Goal: Task Accomplishment & Management: Use online tool/utility

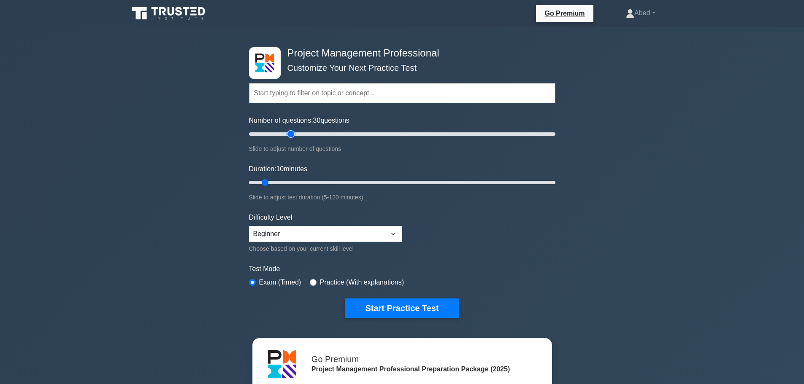
drag, startPoint x: 258, startPoint y: 133, endPoint x: 288, endPoint y: 138, distance: 30.8
type input "30"
click at [288, 138] on input "Number of questions: 30 questions" at bounding box center [402, 134] width 306 height 10
drag, startPoint x: 264, startPoint y: 182, endPoint x: 316, endPoint y: 184, distance: 52.3
type input "30"
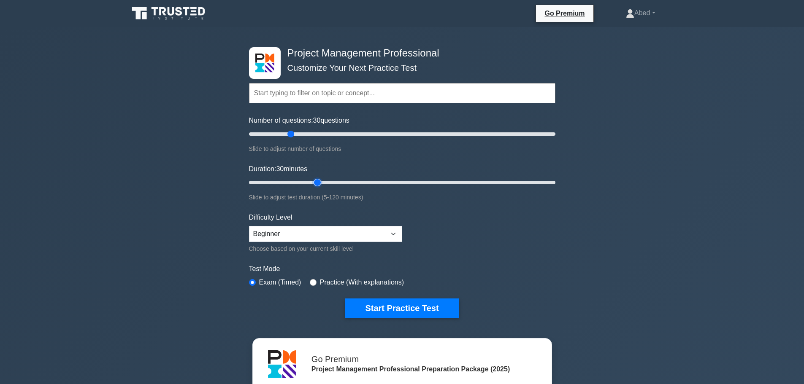
click at [316, 184] on input "Duration: 30 minutes" at bounding box center [402, 183] width 306 height 10
click at [335, 235] on select "Beginner Intermediate Expert" at bounding box center [325, 234] width 153 height 16
select select "expert"
click at [249, 226] on select "Beginner Intermediate Expert" at bounding box center [325, 234] width 153 height 16
click at [330, 281] on label "Practice (With explanations)" at bounding box center [362, 283] width 84 height 10
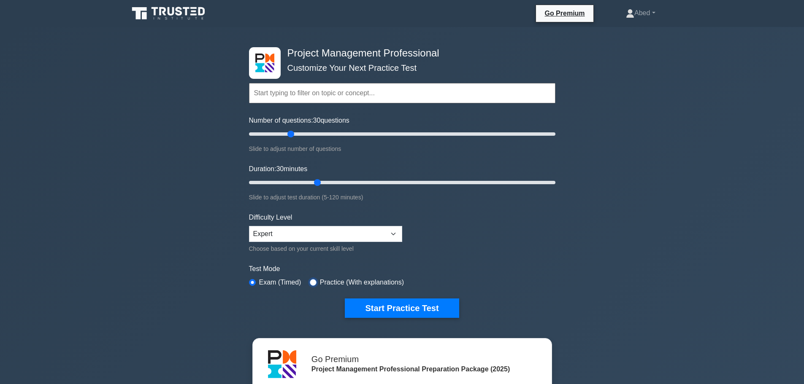
click at [310, 282] on input "radio" at bounding box center [313, 282] width 7 height 7
radio input "true"
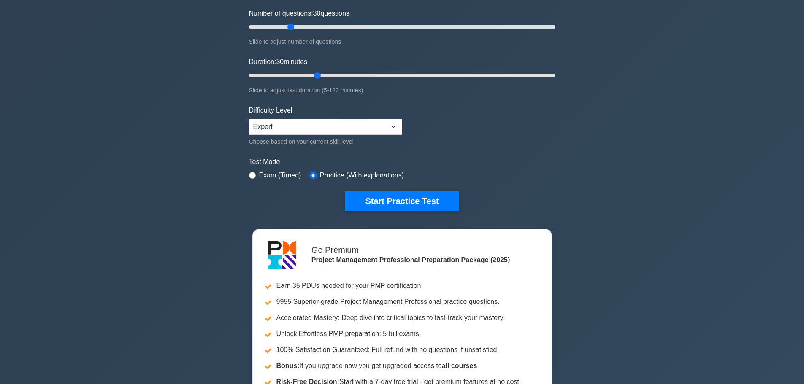
scroll to position [169, 0]
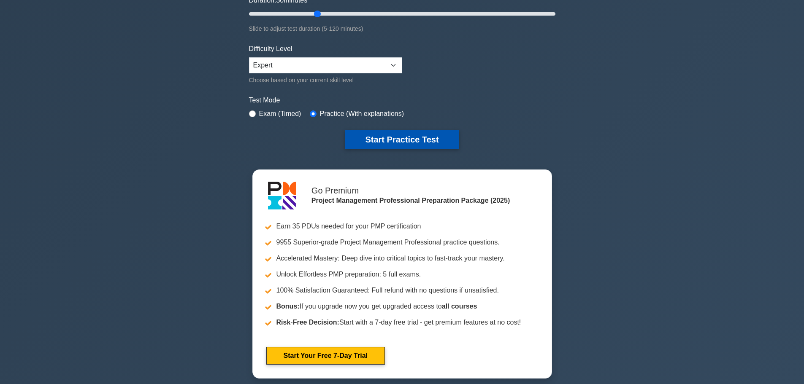
click at [394, 136] on button "Start Practice Test" at bounding box center [402, 139] width 114 height 19
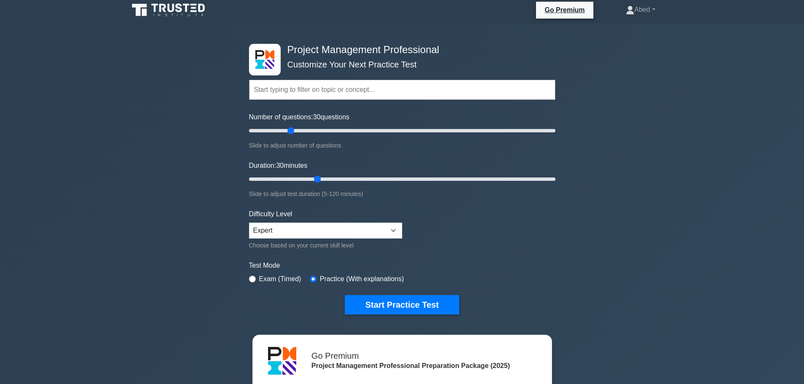
scroll to position [0, 0]
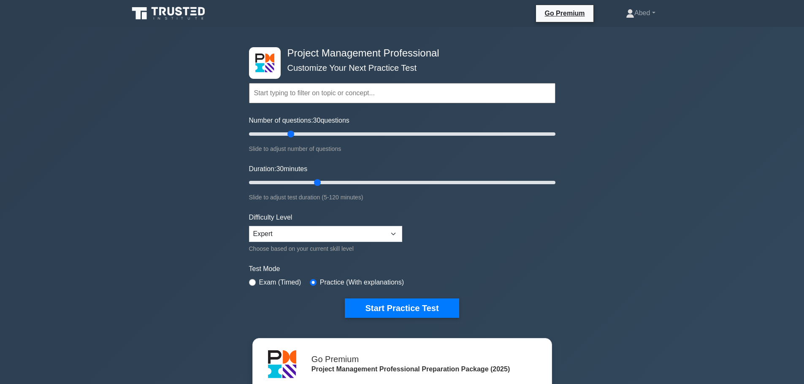
click at [315, 93] on input "text" at bounding box center [402, 93] width 306 height 20
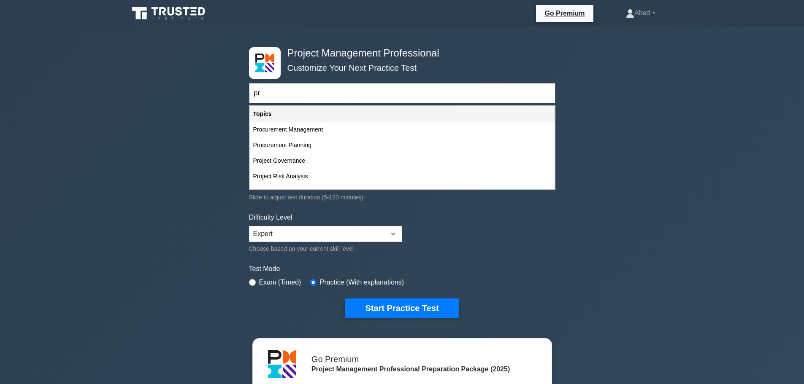
type input "p"
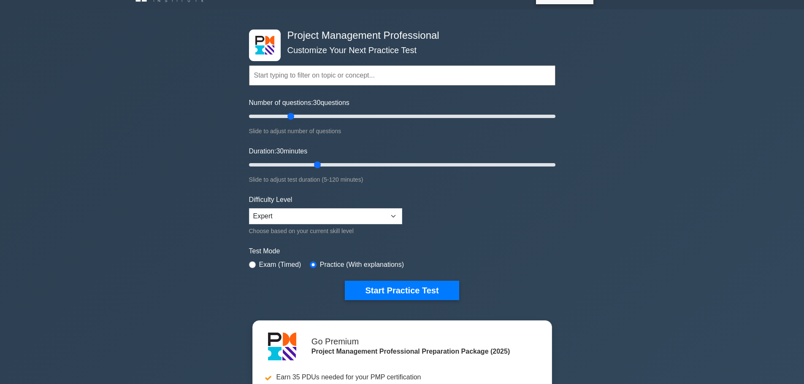
scroll to position [84, 0]
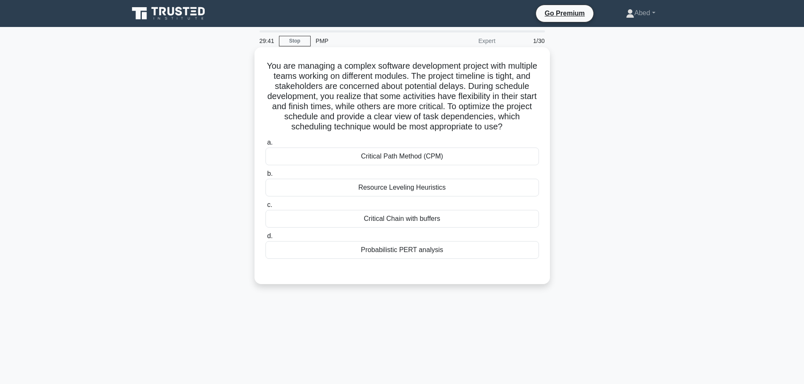
click at [451, 156] on div "Critical Path Method (CPM)" at bounding box center [401, 157] width 273 height 18
click at [265, 146] on input "a. Critical Path Method (CPM)" at bounding box center [265, 142] width 0 height 5
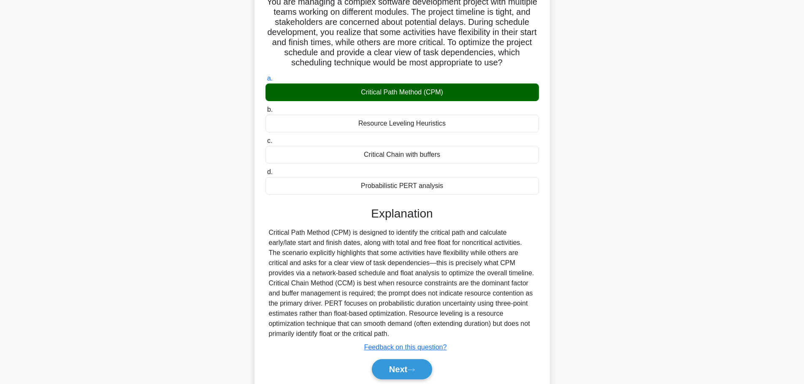
scroll to position [96, 0]
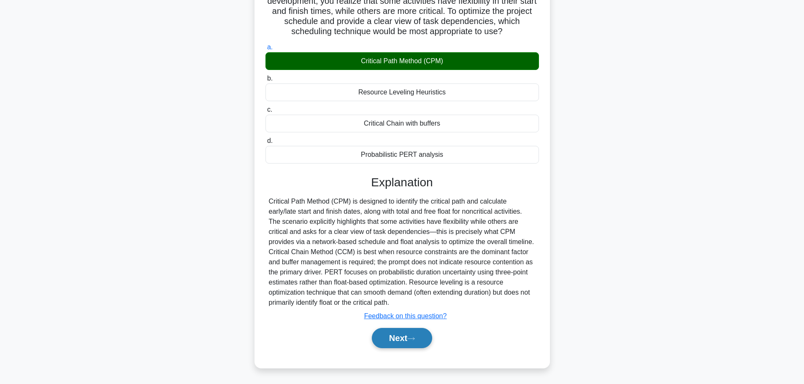
click at [403, 340] on button "Next" at bounding box center [402, 338] width 60 height 20
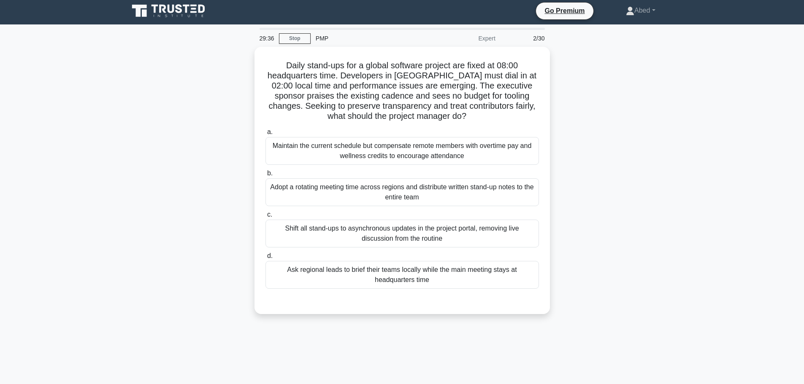
scroll to position [0, 0]
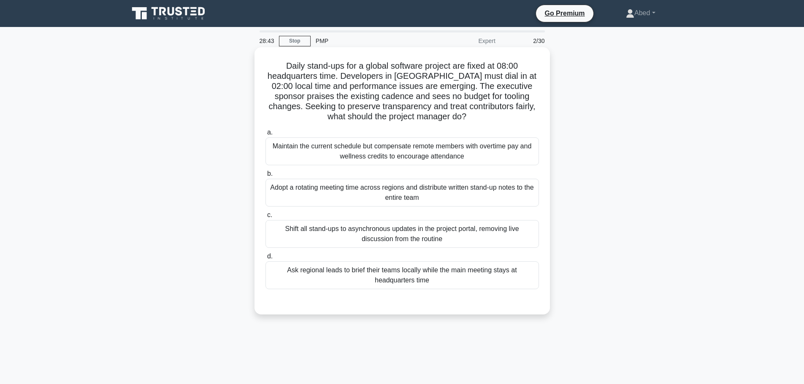
click at [462, 190] on div "Adopt a rotating meeting time across regions and distribute written stand-up no…" at bounding box center [401, 193] width 273 height 28
click at [265, 177] on input "b. Adopt a rotating meeting time across regions and distribute written stand-up…" at bounding box center [265, 173] width 0 height 5
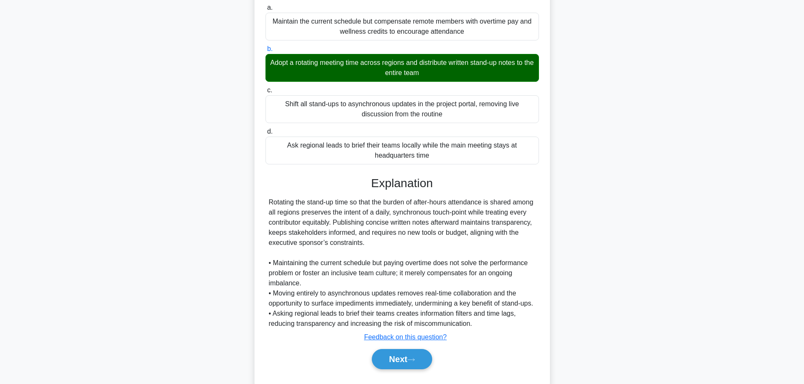
scroll to position [157, 0]
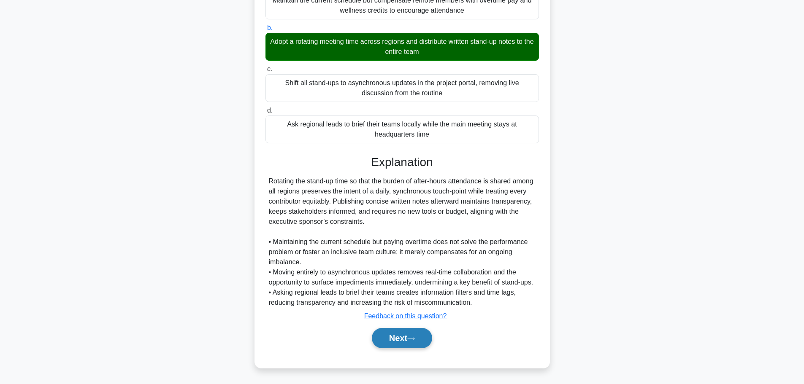
click at [409, 339] on button "Next" at bounding box center [402, 338] width 60 height 20
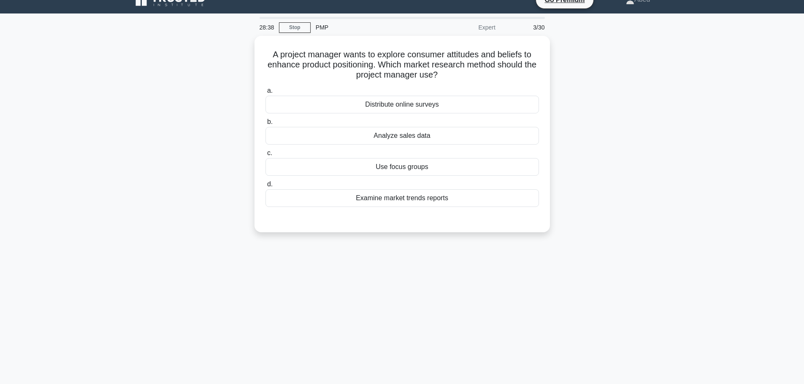
scroll to position [0, 0]
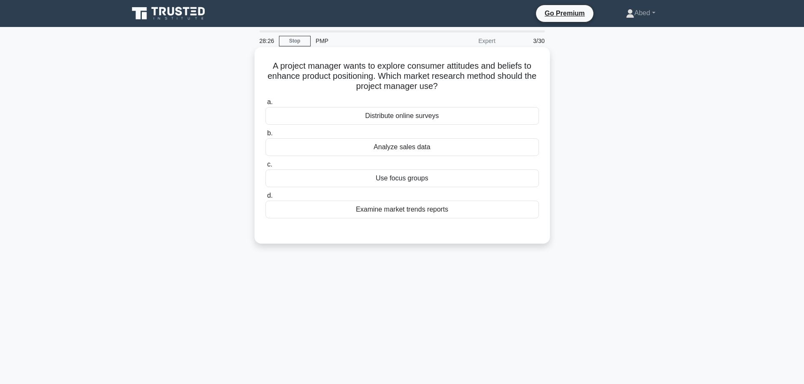
click at [408, 211] on div "Examine market trends reports" at bounding box center [401, 210] width 273 height 18
click at [265, 199] on input "d. Examine market trends reports" at bounding box center [265, 195] width 0 height 5
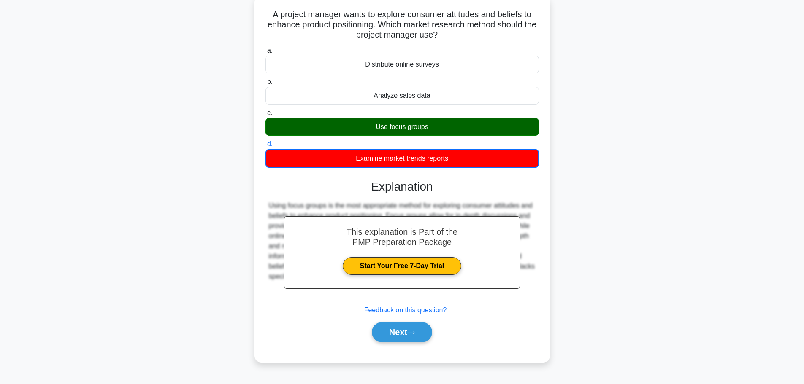
scroll to position [71, 0]
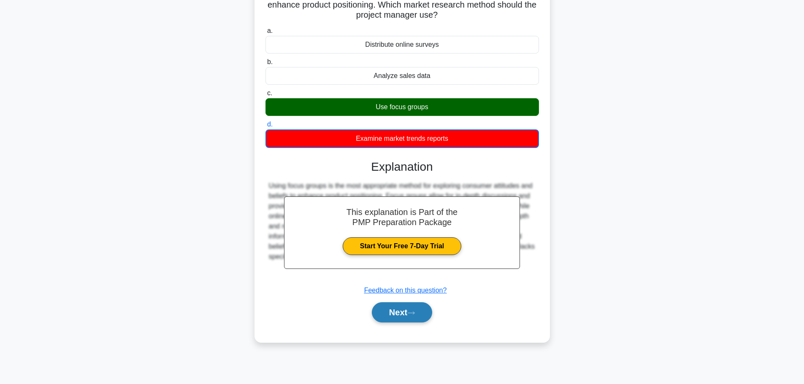
click at [400, 307] on button "Next" at bounding box center [402, 312] width 60 height 20
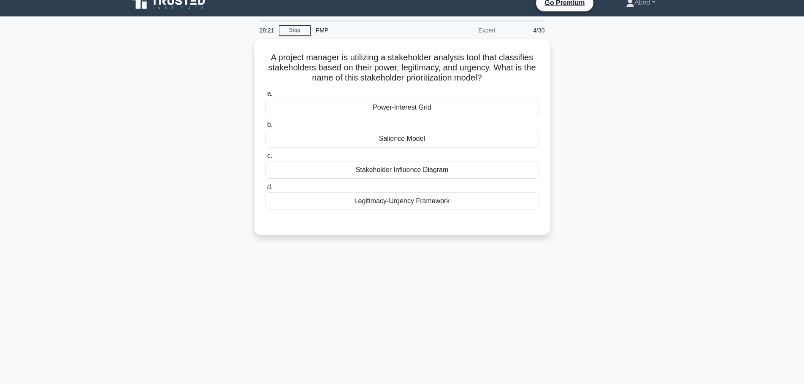
scroll to position [0, 0]
